Goal: Transaction & Acquisition: Book appointment/travel/reservation

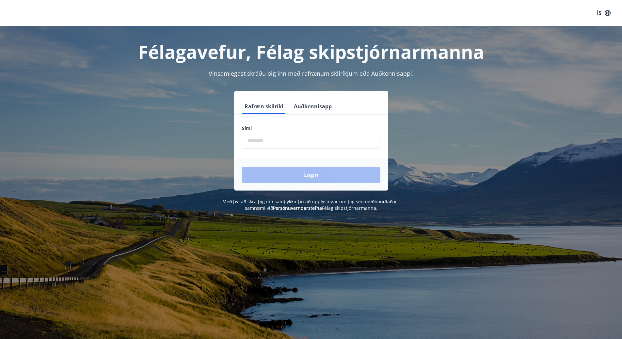
click at [284, 141] on input "phone" at bounding box center [311, 141] width 138 height 16
type input "********"
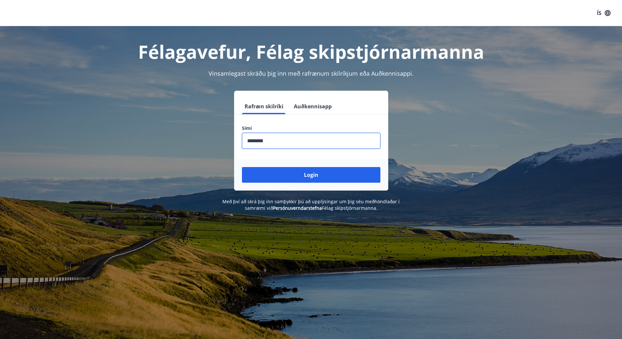
click at [312, 175] on button "Login" at bounding box center [311, 175] width 138 height 16
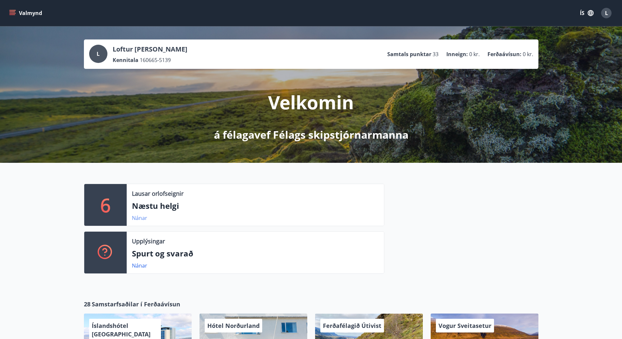
click at [142, 217] on link "Nánar" at bounding box center [139, 218] width 15 height 7
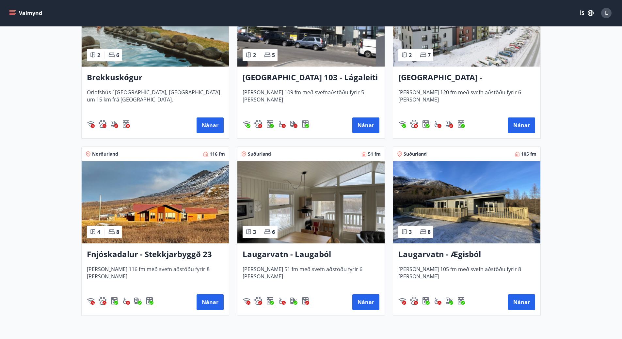
scroll to position [259, 0]
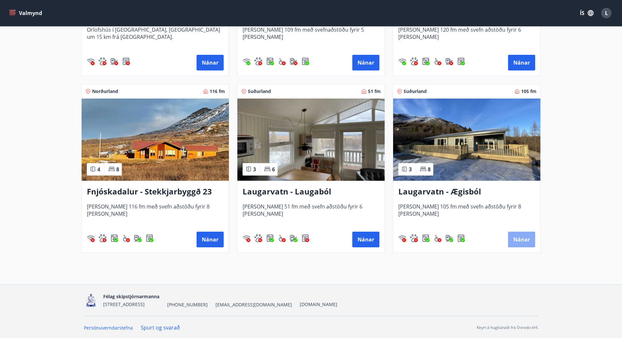
click at [522, 237] on button "Nánar" at bounding box center [521, 240] width 27 height 16
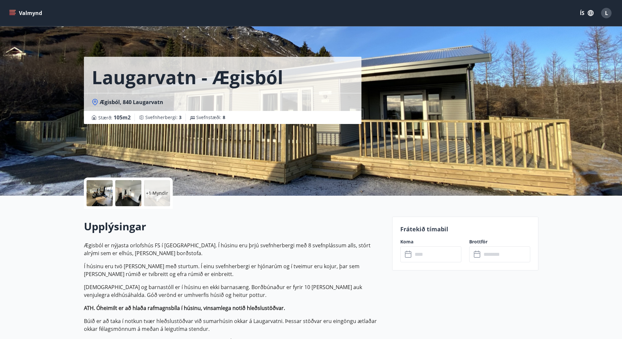
click at [102, 194] on div at bounding box center [100, 193] width 26 height 26
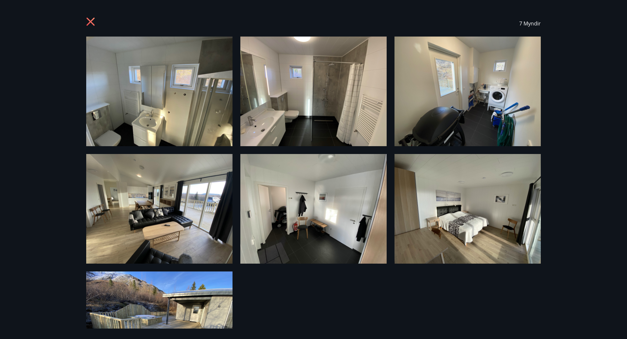
click at [200, 91] on img at bounding box center [159, 92] width 146 height 110
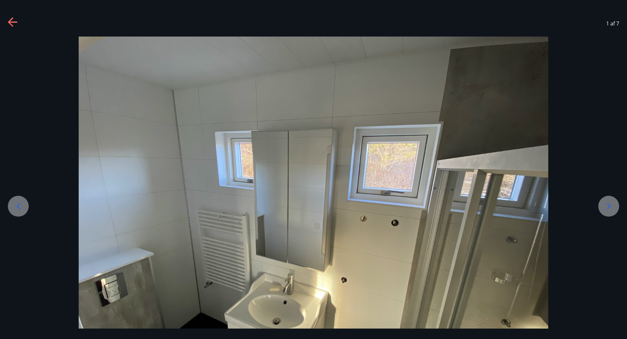
drag, startPoint x: 292, startPoint y: 196, endPoint x: 281, endPoint y: 186, distance: 14.3
click at [290, 188] on img at bounding box center [314, 213] width 470 height 352
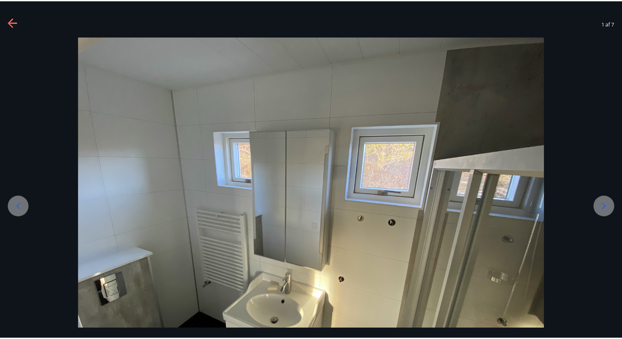
scroll to position [26, 0]
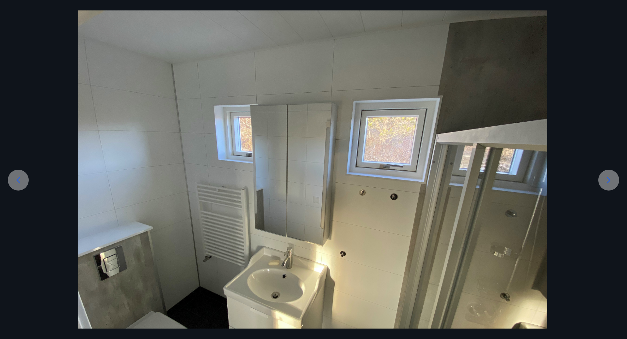
drag, startPoint x: 340, startPoint y: 113, endPoint x: 345, endPoint y: 243, distance: 130.0
click at [345, 243] on img at bounding box center [313, 186] width 470 height 352
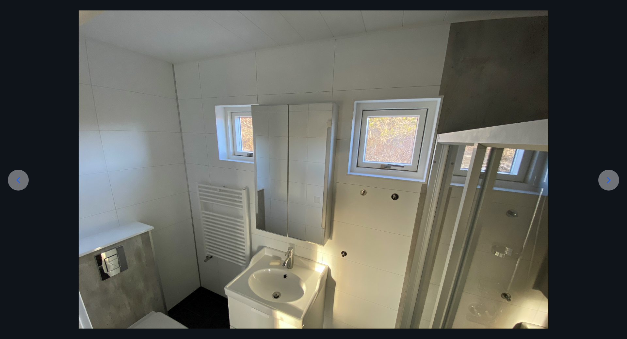
drag, startPoint x: 336, startPoint y: 273, endPoint x: 358, endPoint y: 110, distance: 164.4
click at [361, 108] on img at bounding box center [314, 186] width 470 height 352
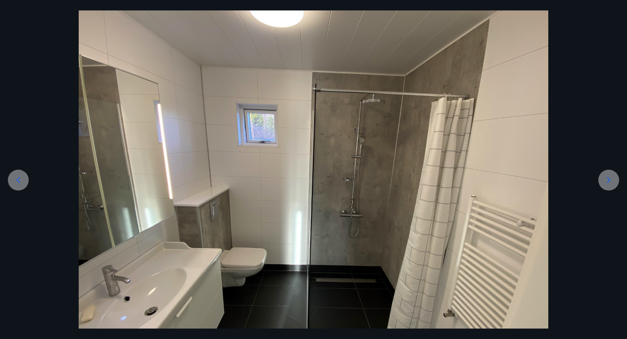
click at [609, 180] on icon at bounding box center [609, 180] width 4 height 6
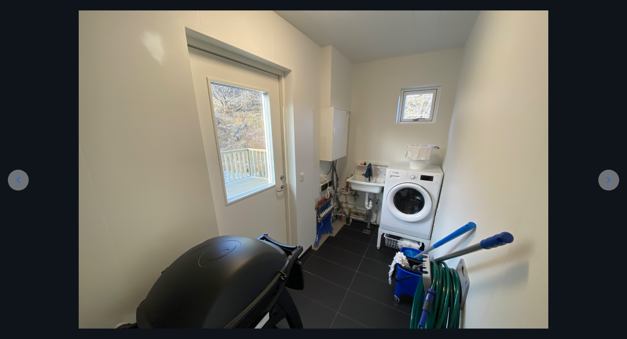
click at [609, 181] on icon at bounding box center [608, 180] width 10 height 10
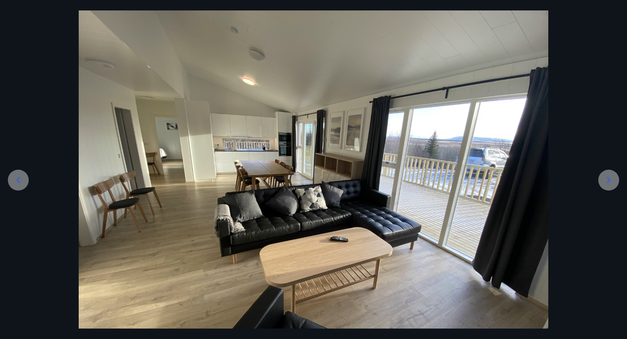
click at [606, 182] on icon at bounding box center [608, 180] width 10 height 10
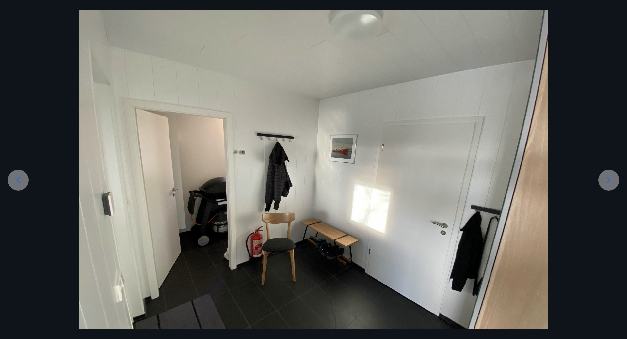
click at [606, 182] on icon at bounding box center [608, 180] width 10 height 10
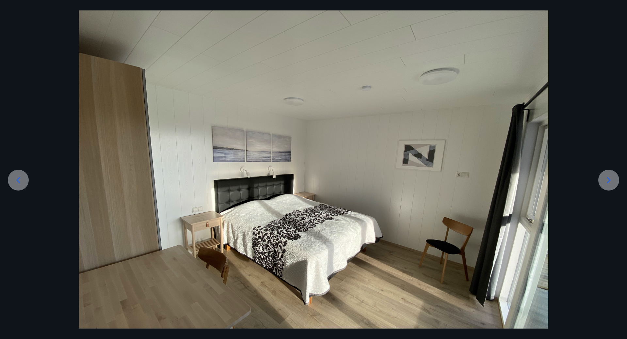
click at [605, 183] on icon at bounding box center [608, 180] width 10 height 10
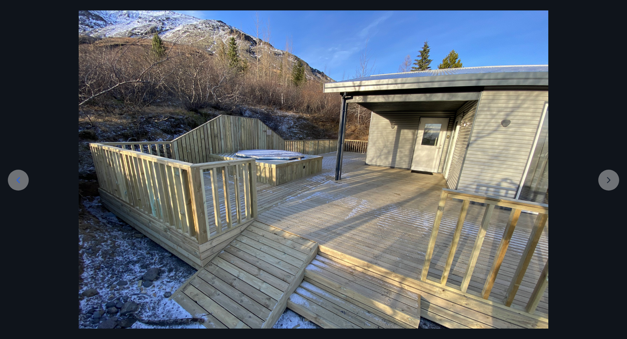
click at [605, 183] on div at bounding box center [313, 186] width 627 height 352
click at [610, 181] on div at bounding box center [313, 186] width 627 height 352
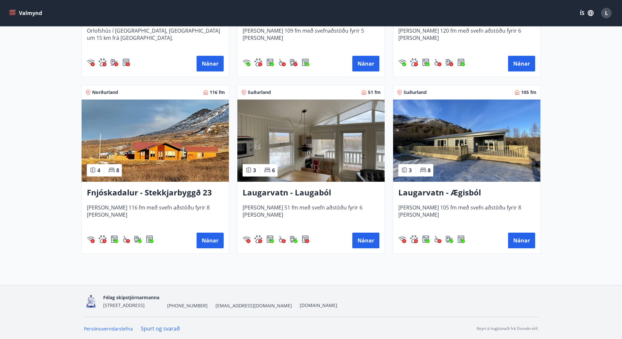
scroll to position [259, 0]
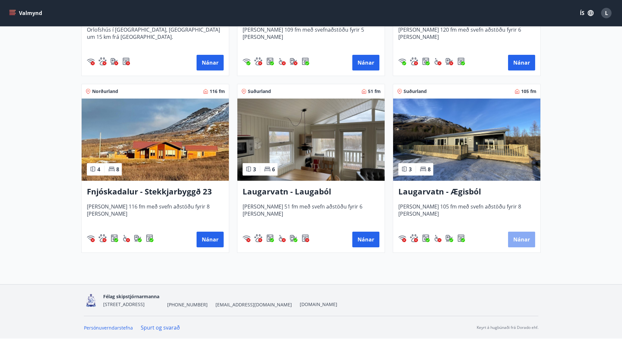
click at [525, 238] on button "Nánar" at bounding box center [521, 240] width 27 height 16
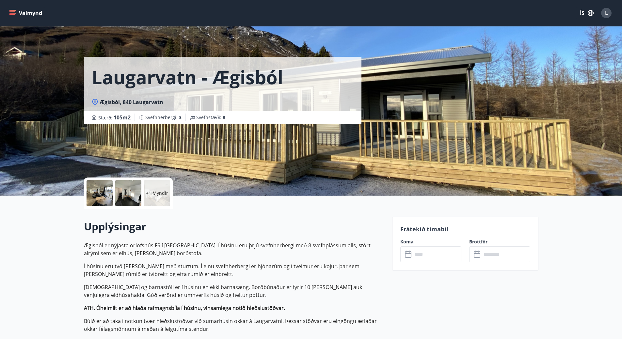
click at [423, 256] on input "text" at bounding box center [437, 255] width 49 height 16
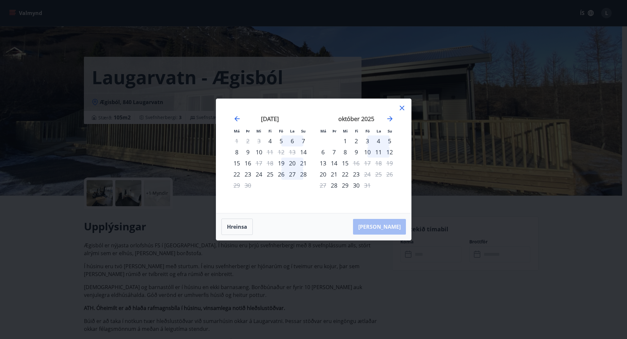
click at [279, 140] on div "5" at bounding box center [281, 141] width 11 height 11
click at [303, 141] on div "7" at bounding box center [303, 141] width 11 height 11
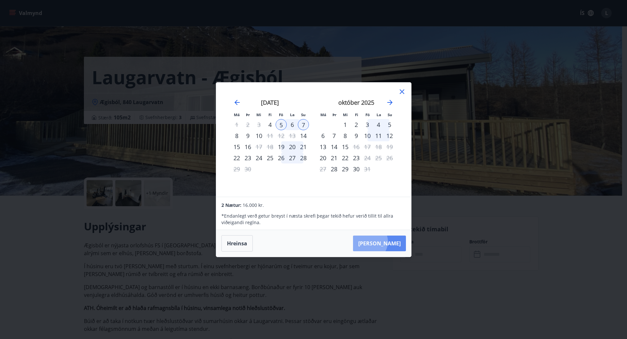
click at [389, 242] on button "[PERSON_NAME]" at bounding box center [379, 244] width 53 height 16
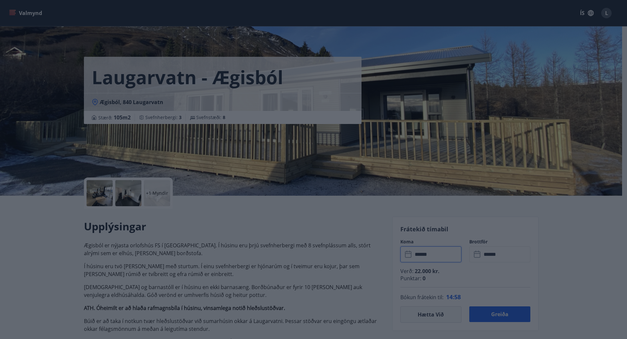
type input "******"
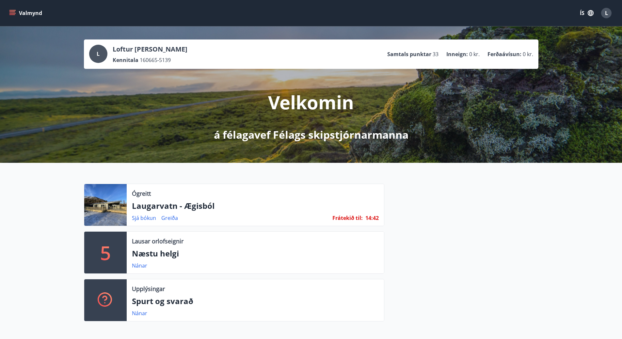
click at [24, 12] on button "Valmynd" at bounding box center [26, 13] width 37 height 12
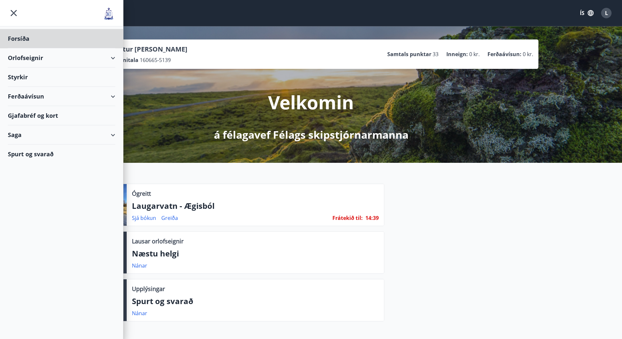
click at [28, 48] on div "Styrkir" at bounding box center [61, 38] width 107 height 19
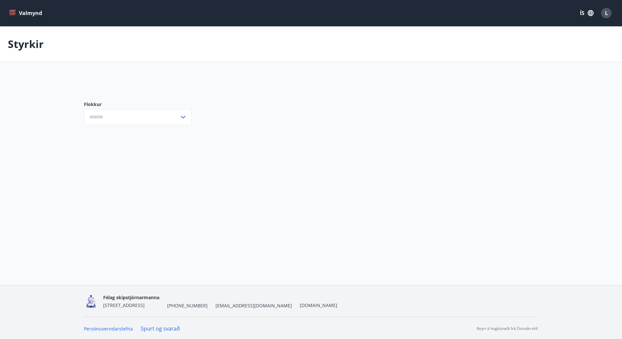
type input "***"
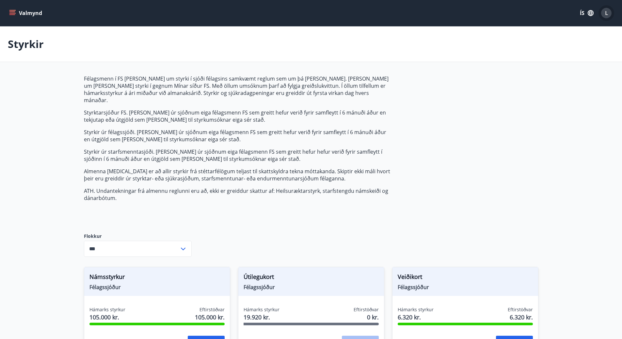
click at [605, 14] on span "L" at bounding box center [606, 12] width 3 height 7
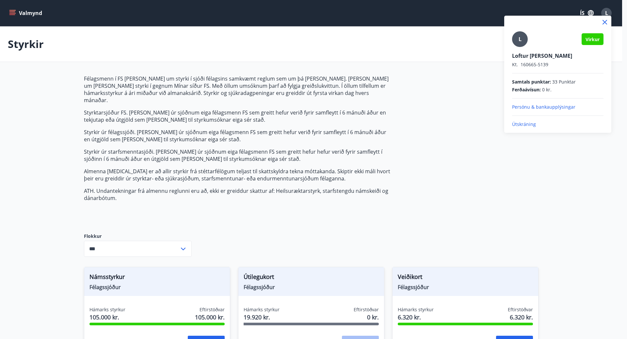
click at [531, 123] on p "Útskráning" at bounding box center [557, 124] width 91 height 7
